Goal: Information Seeking & Learning: Learn about a topic

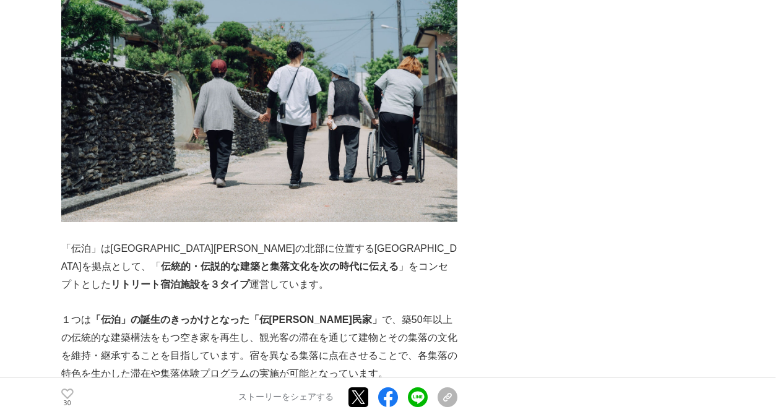
scroll to position [1563, 0]
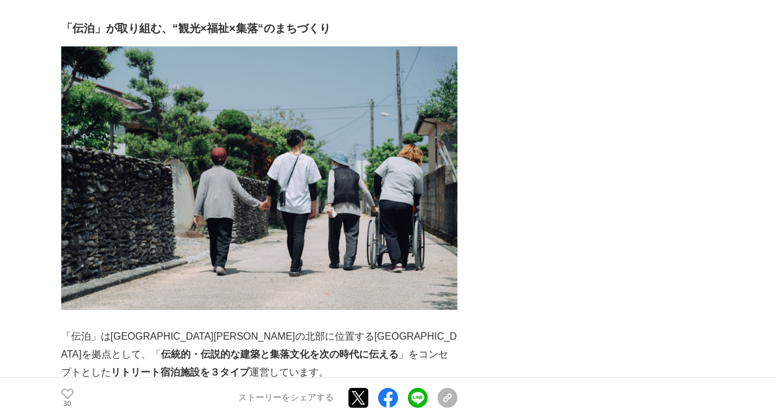
scroll to position [1483, 0]
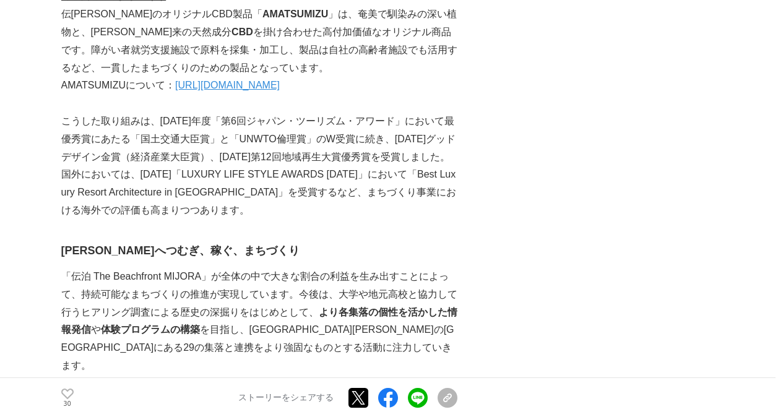
scroll to position [3427, 0]
